Goal: Find specific page/section: Find specific page/section

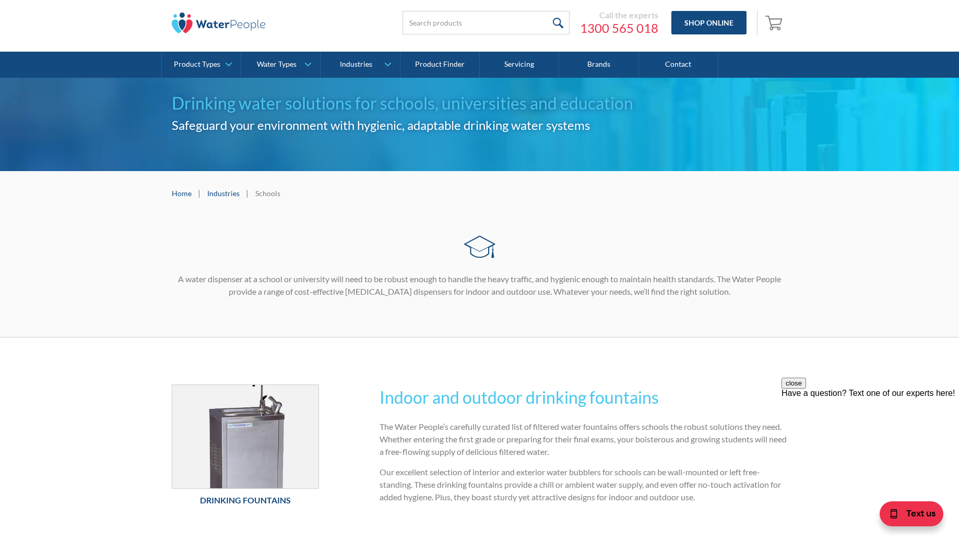
scroll to position [87, 0]
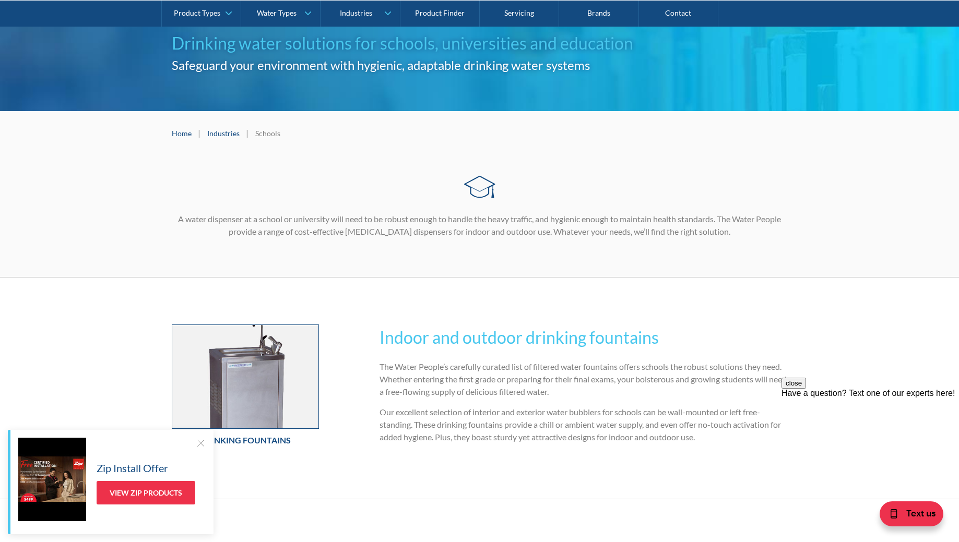
click at [266, 409] on img at bounding box center [245, 376] width 147 height 103
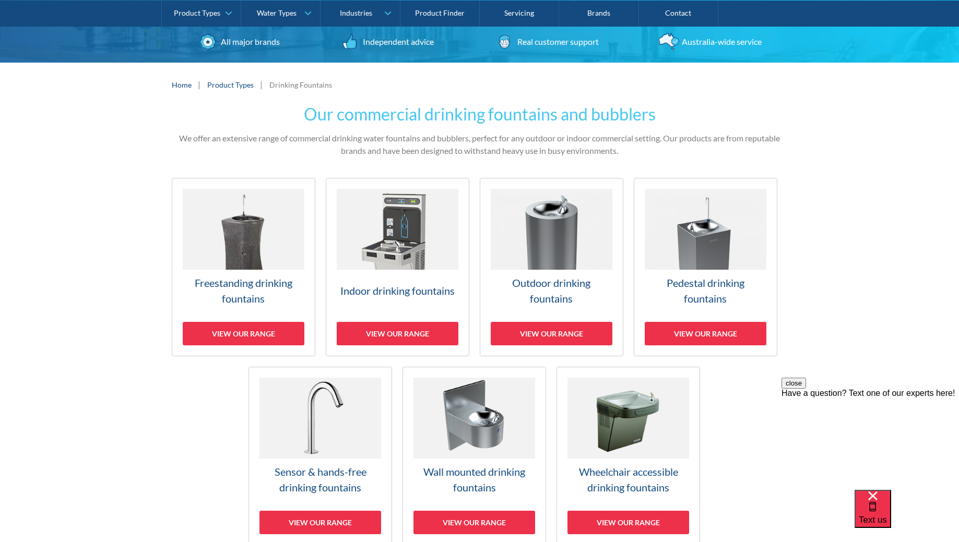
scroll to position [268, 0]
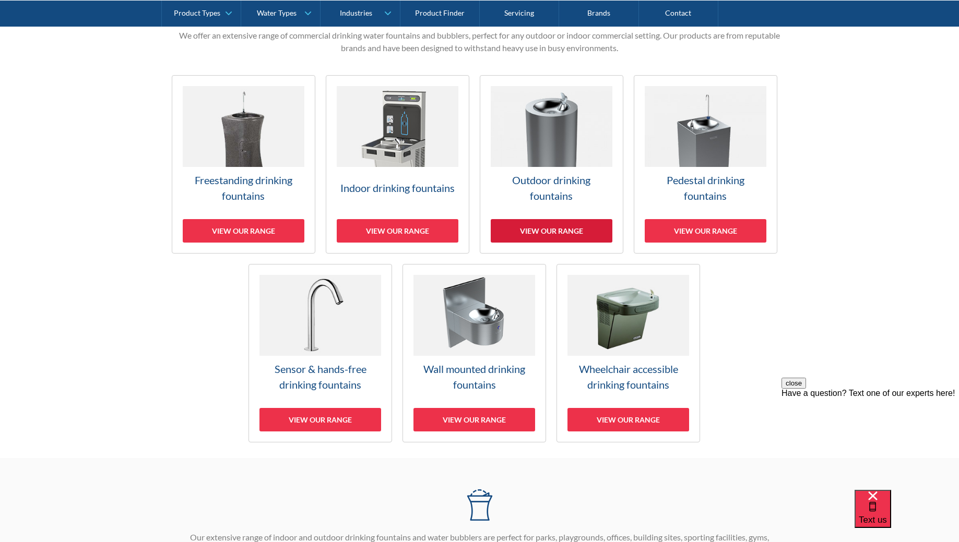
click at [546, 231] on div "View our range" at bounding box center [552, 230] width 122 height 23
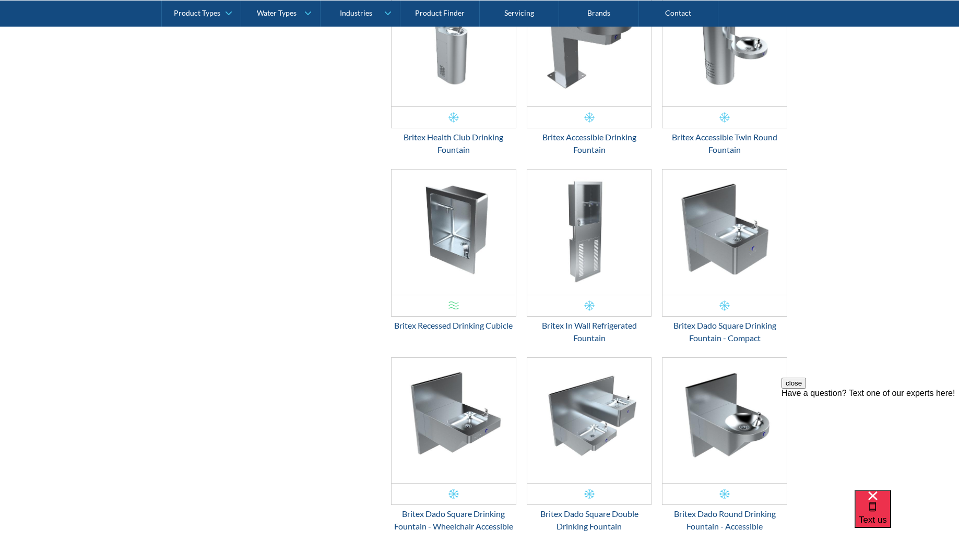
scroll to position [1088, 0]
